Goal: Task Accomplishment & Management: Use online tool/utility

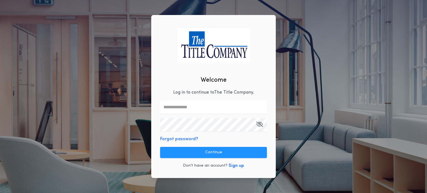
click at [204, 94] on p "Log in to continue to The Title Company ." at bounding box center [213, 92] width 81 height 7
click at [203, 104] on input "text" at bounding box center [213, 106] width 107 height 13
type input "**********"
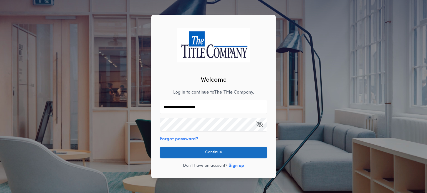
click at [234, 155] on button "Continue" at bounding box center [213, 152] width 107 height 11
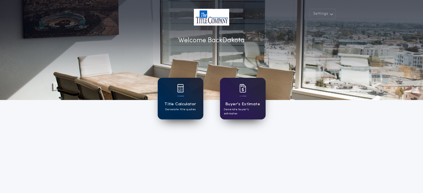
click at [190, 98] on div "Title Calculator Generate title quotes" at bounding box center [181, 99] width 46 height 42
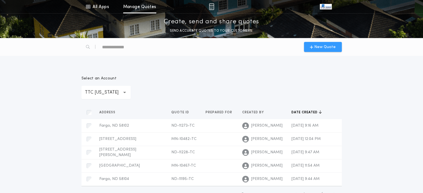
click at [333, 48] on span "New Quote" at bounding box center [324, 47] width 21 height 6
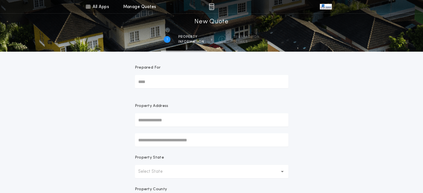
click at [170, 122] on input "text" at bounding box center [211, 119] width 153 height 13
type input "**********"
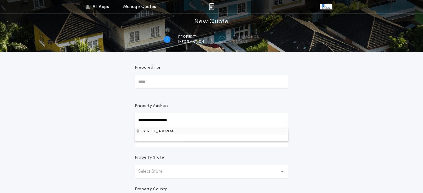
click at [178, 132] on button "[STREET_ADDRESS]" at bounding box center [211, 131] width 153 height 8
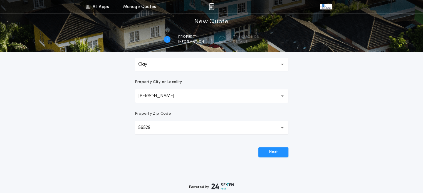
scroll to position [167, 0]
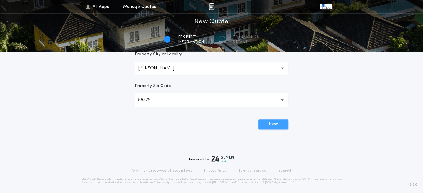
click at [274, 127] on button "Next" at bounding box center [273, 124] width 30 height 10
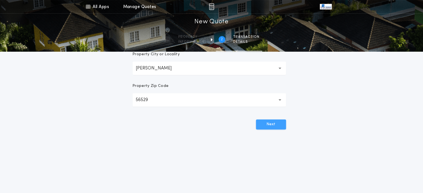
scroll to position [0, 0]
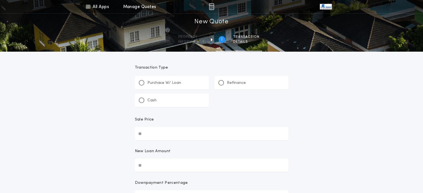
click at [243, 82] on p "Refinance" at bounding box center [236, 83] width 19 height 6
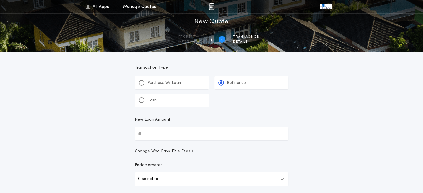
click at [162, 136] on input "New Loan Amount" at bounding box center [211, 133] width 153 height 13
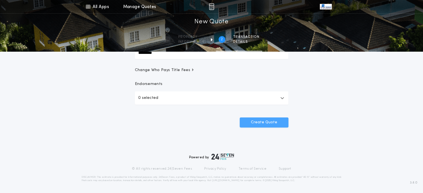
type input "********"
click at [268, 126] on button "Create Quote" at bounding box center [264, 123] width 49 height 10
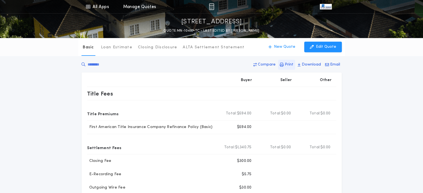
click at [286, 67] on p "Print" at bounding box center [289, 65] width 9 height 6
